Goal: Task Accomplishment & Management: Manage account settings

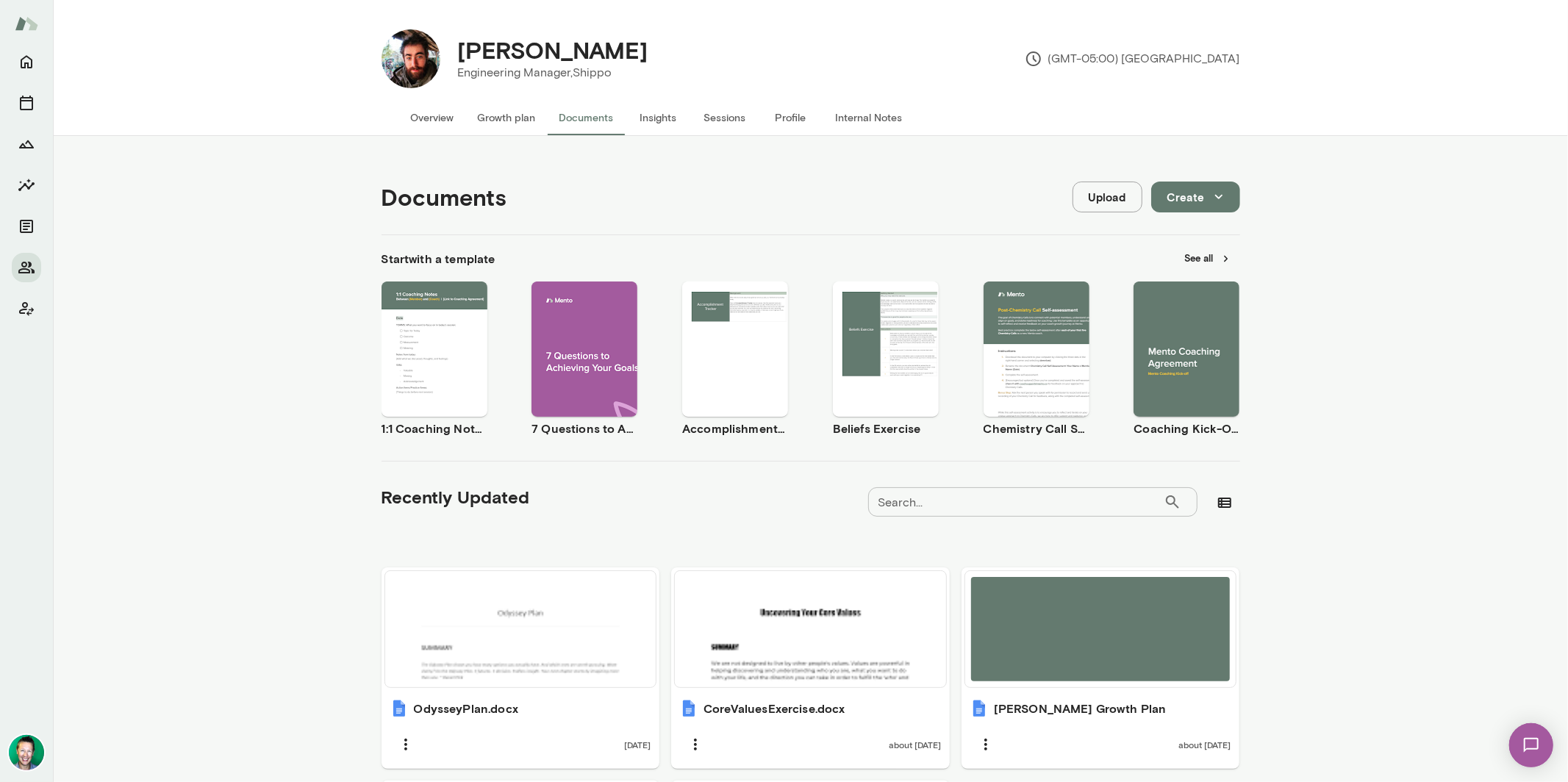
click at [503, 119] on button "Growth plan" at bounding box center [507, 117] width 82 height 35
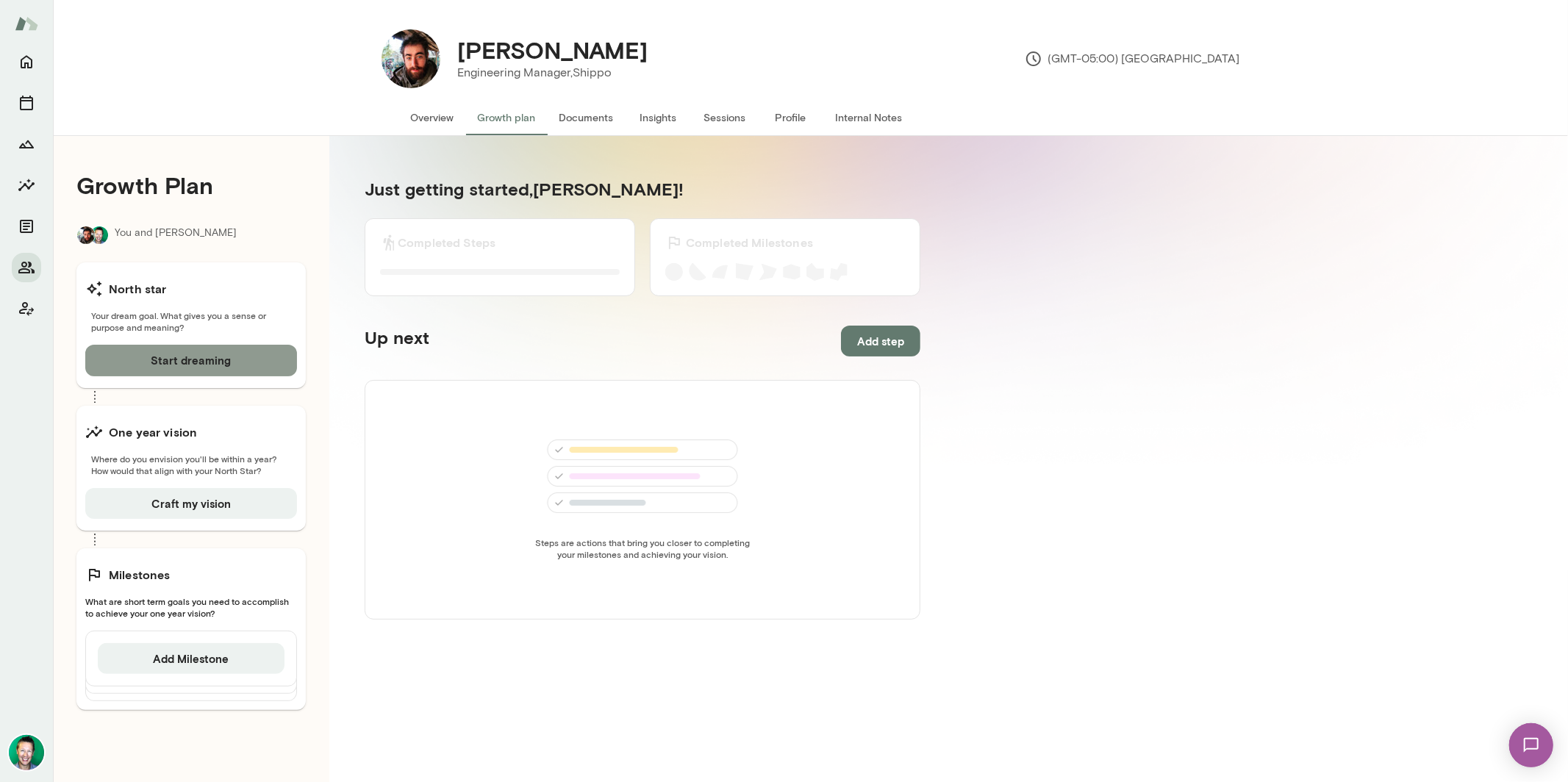
click at [193, 364] on button "Start dreaming" at bounding box center [191, 360] width 212 height 31
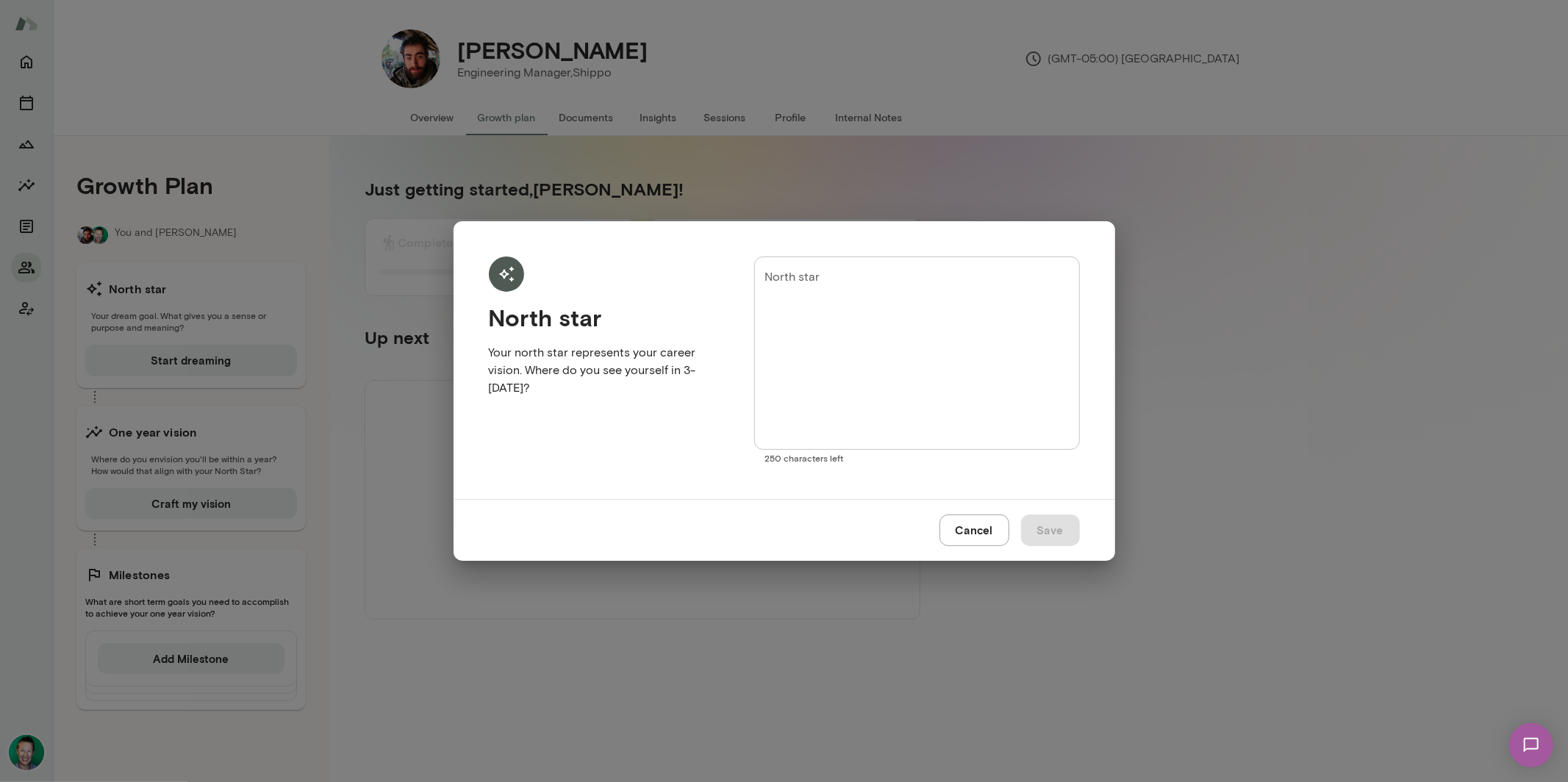
click at [968, 525] on button "Cancel" at bounding box center [974, 529] width 70 height 31
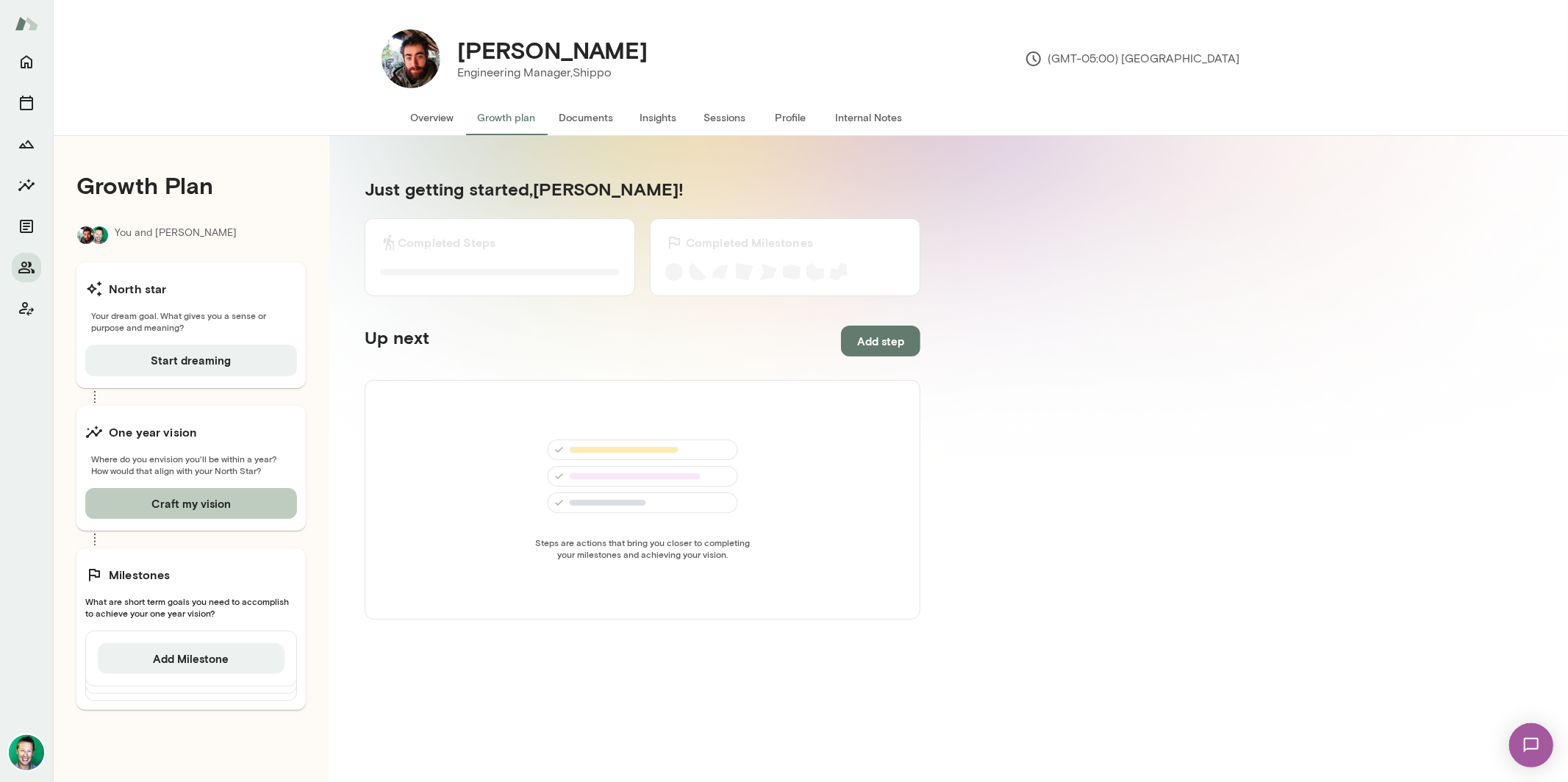
click at [163, 498] on button "Craft my vision" at bounding box center [191, 503] width 212 height 31
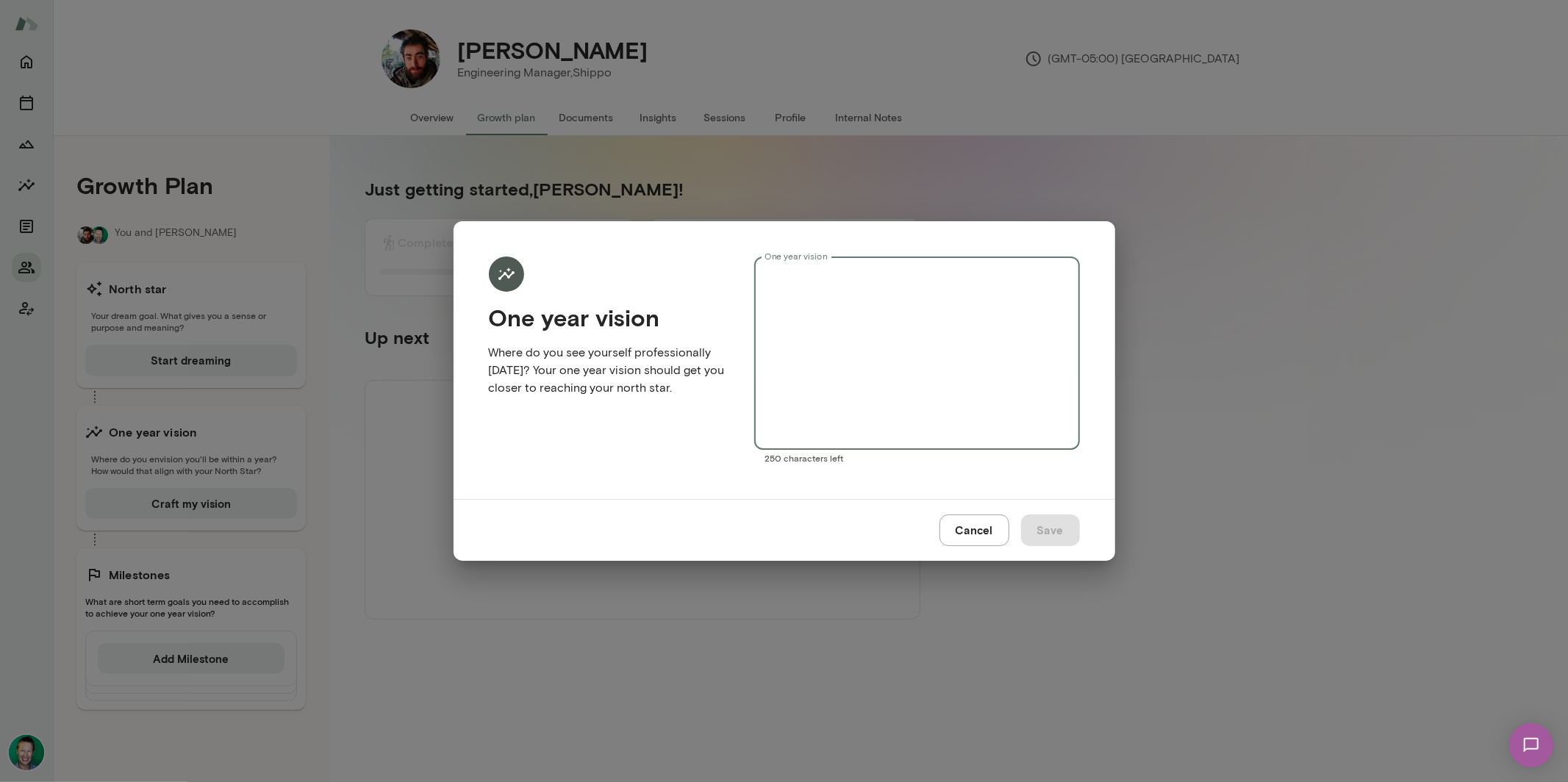
click at [853, 276] on textarea "One year vision" at bounding box center [916, 354] width 304 height 169
click at [974, 533] on button "Cancel" at bounding box center [974, 529] width 70 height 31
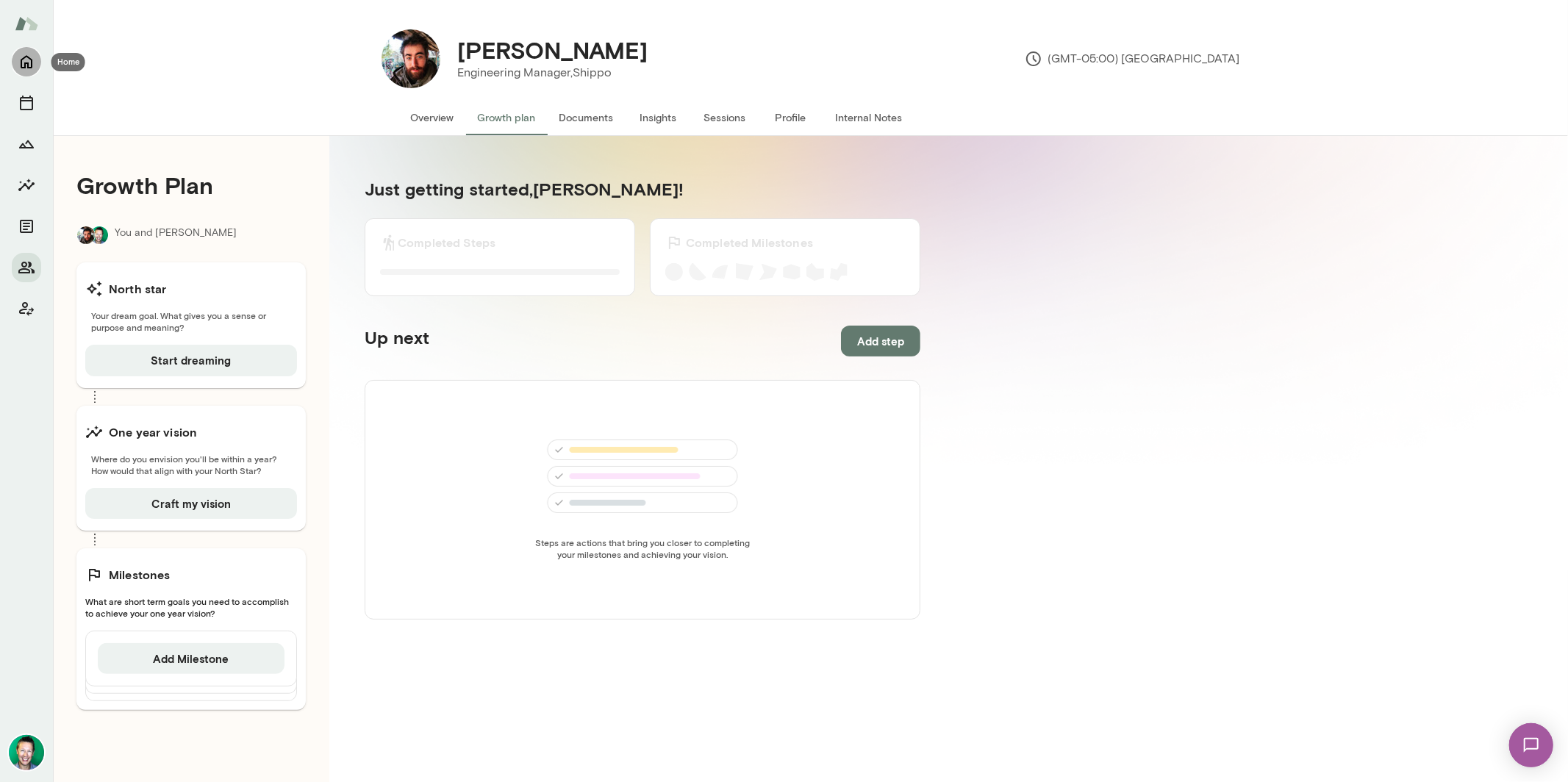
click at [30, 68] on icon "Home" at bounding box center [26, 62] width 18 height 18
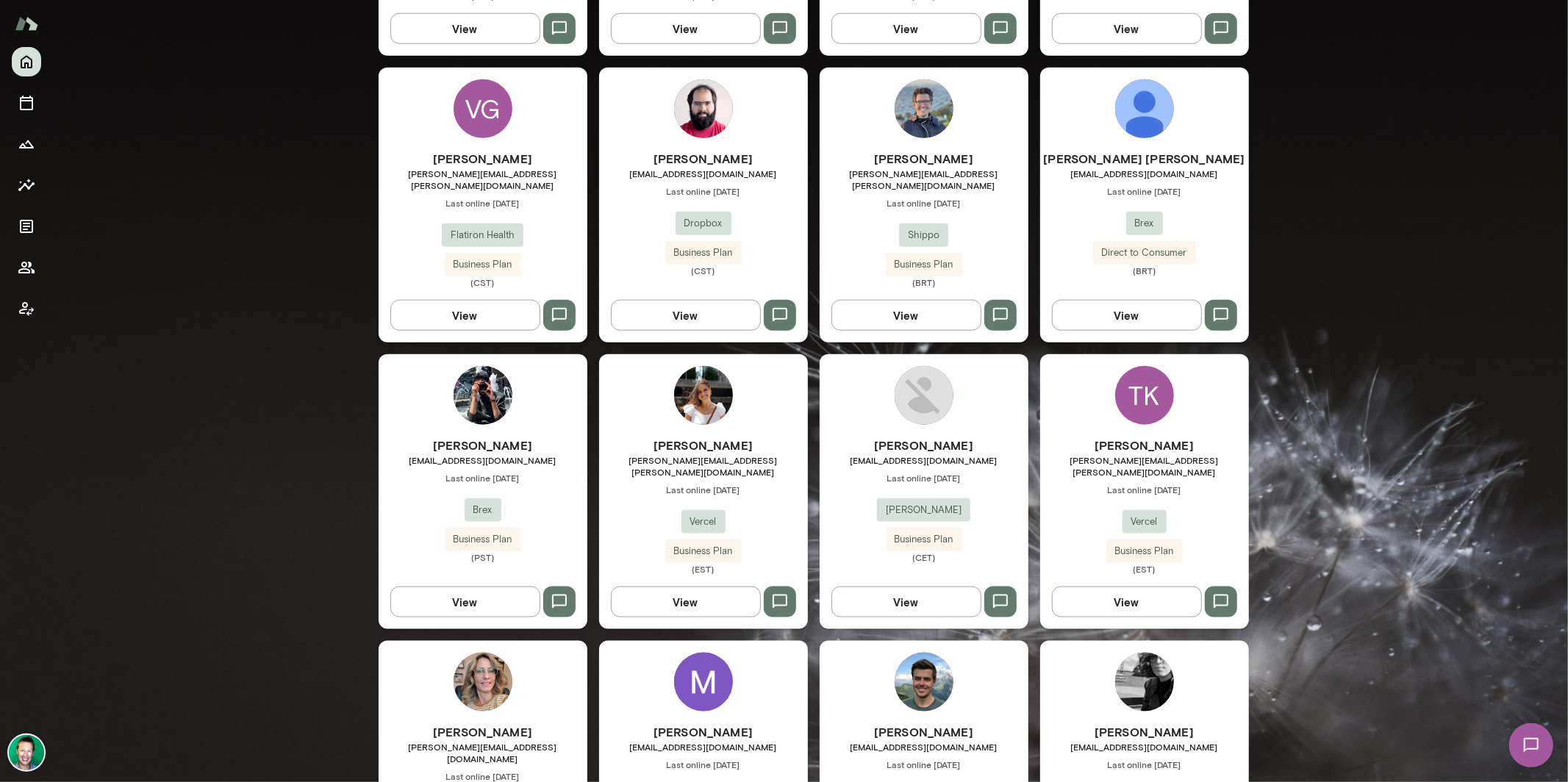
scroll to position [1255, 0]
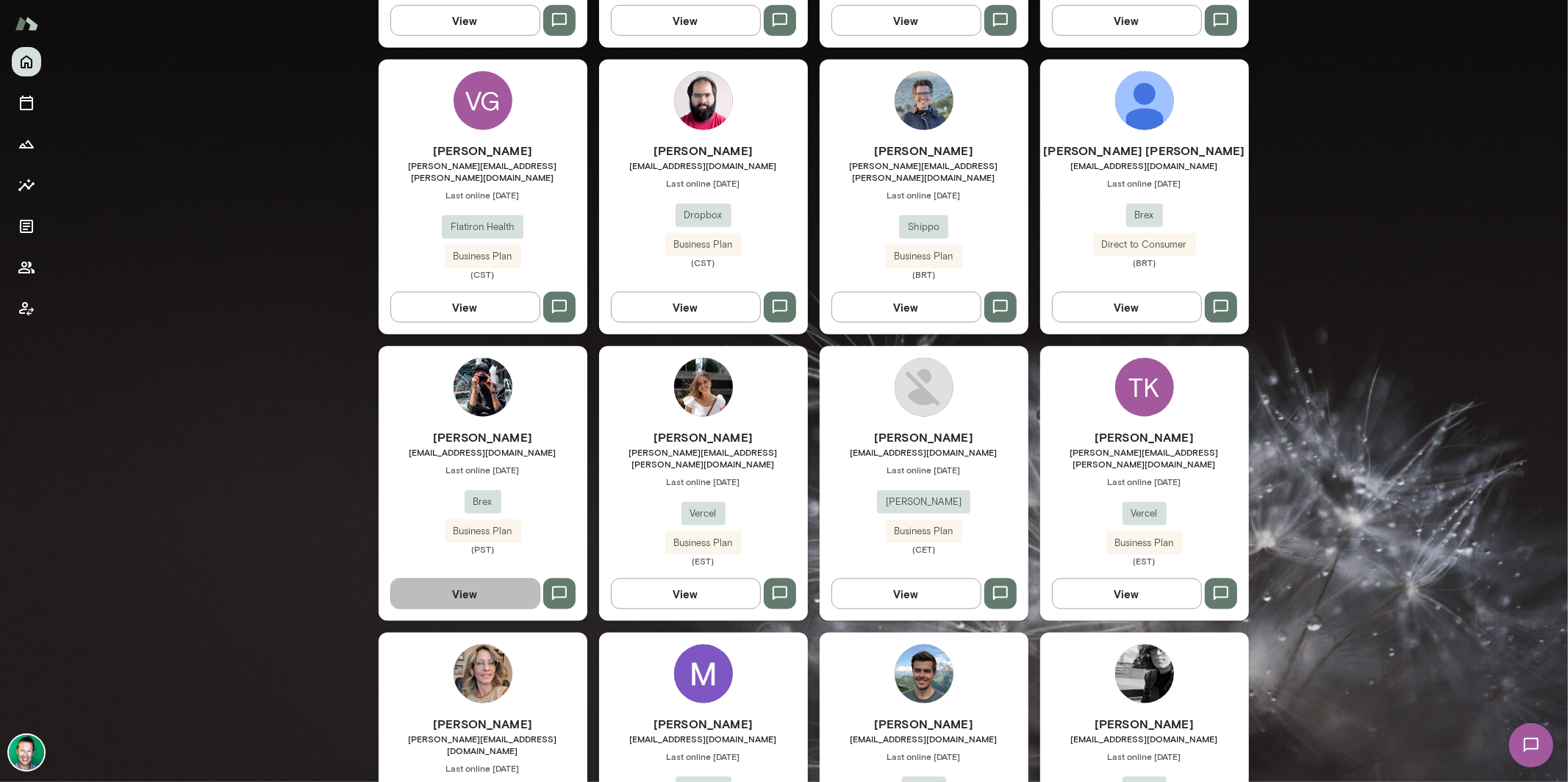
click at [479, 578] on button "View" at bounding box center [465, 594] width 150 height 31
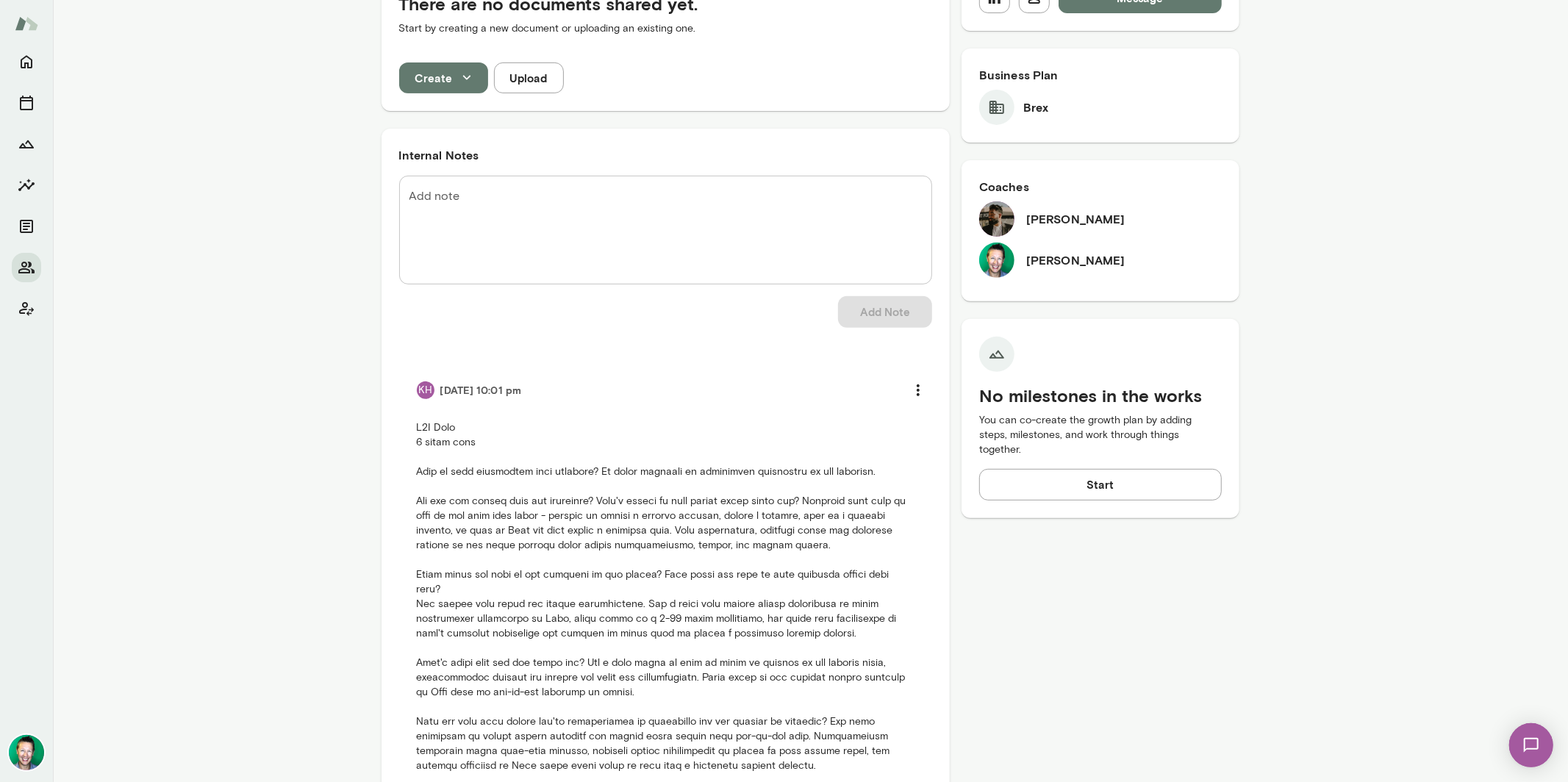
scroll to position [452, 0]
